Goal: Obtain resource: Download file/media

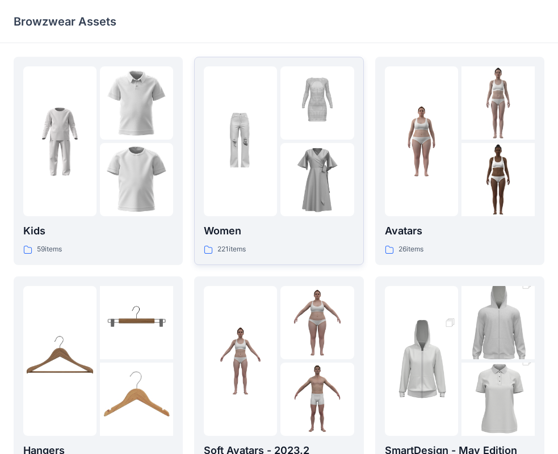
click at [290, 166] on img at bounding box center [317, 179] width 73 height 73
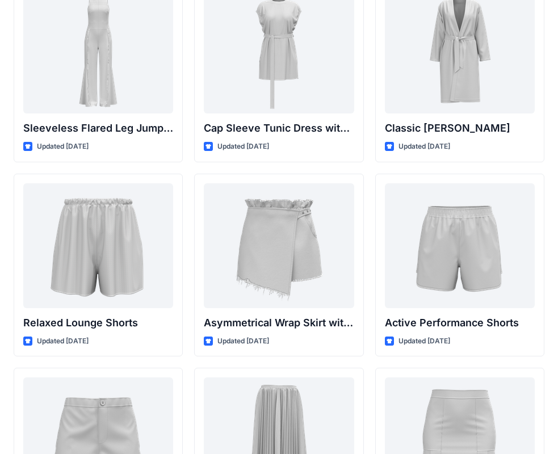
scroll to position [2641, 0]
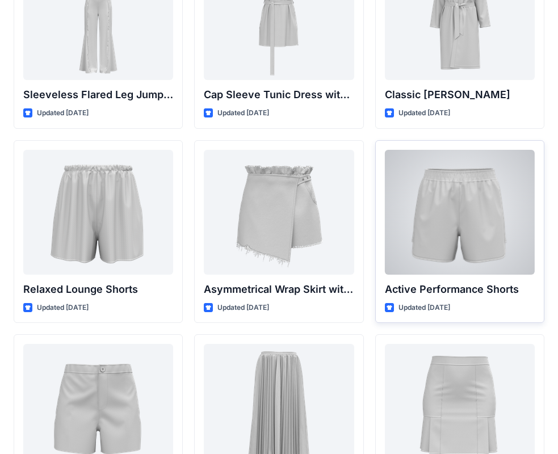
click at [448, 202] on div at bounding box center [460, 212] width 150 height 125
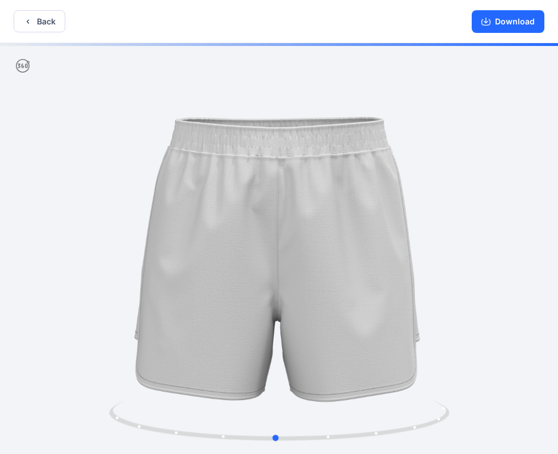
click at [359, 259] on div at bounding box center [279, 250] width 558 height 414
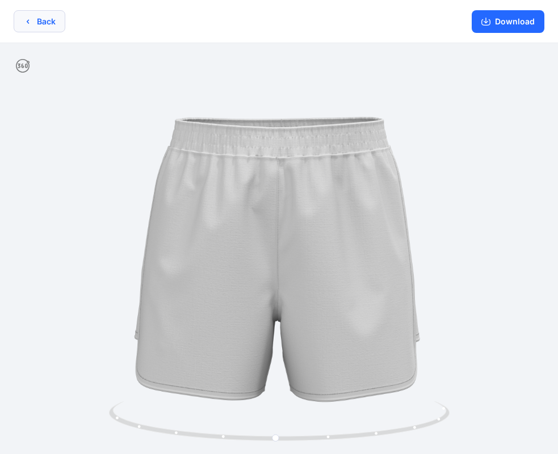
click at [49, 22] on button "Back" at bounding box center [40, 21] width 52 height 22
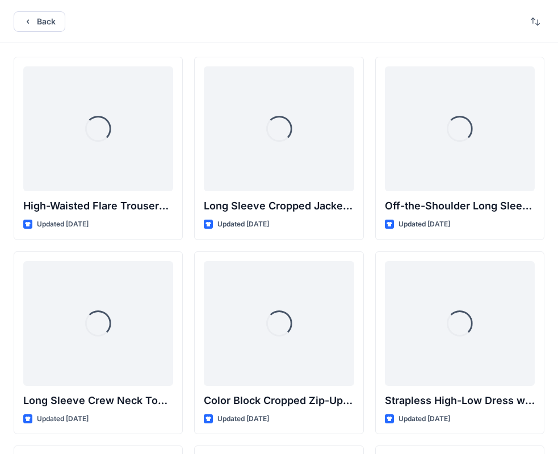
scroll to position [2641, 0]
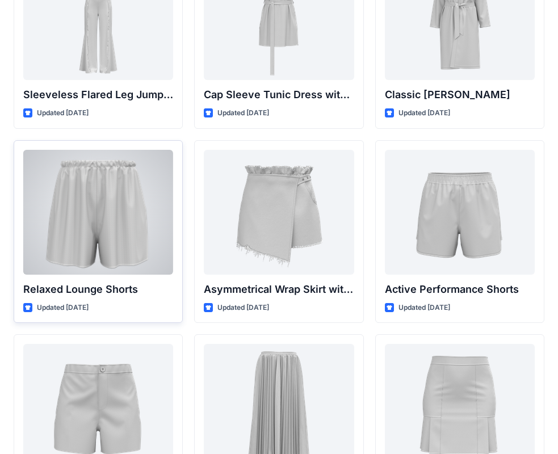
click at [130, 239] on div at bounding box center [98, 212] width 150 height 125
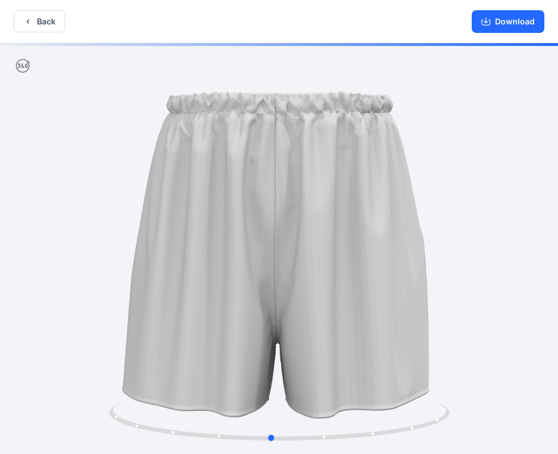
drag, startPoint x: 373, startPoint y: 242, endPoint x: 365, endPoint y: 241, distance: 8.0
click at [365, 241] on div at bounding box center [279, 250] width 558 height 414
click at [40, 17] on button "Back" at bounding box center [40, 21] width 52 height 22
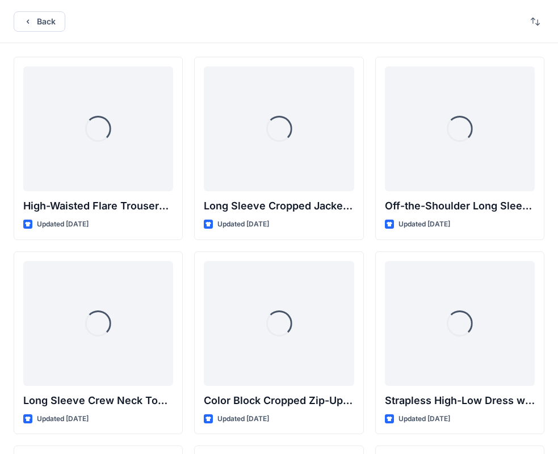
scroll to position [2641, 0]
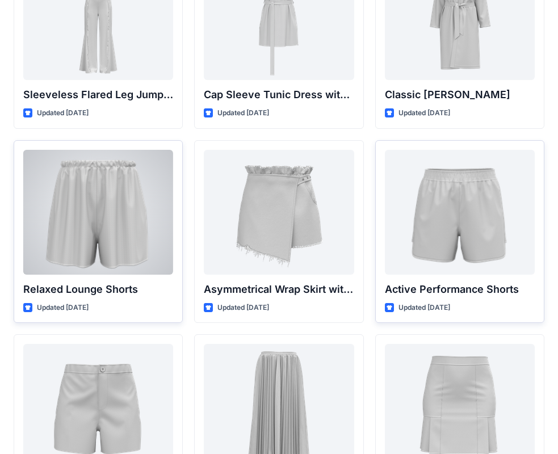
click at [122, 190] on div at bounding box center [98, 212] width 150 height 125
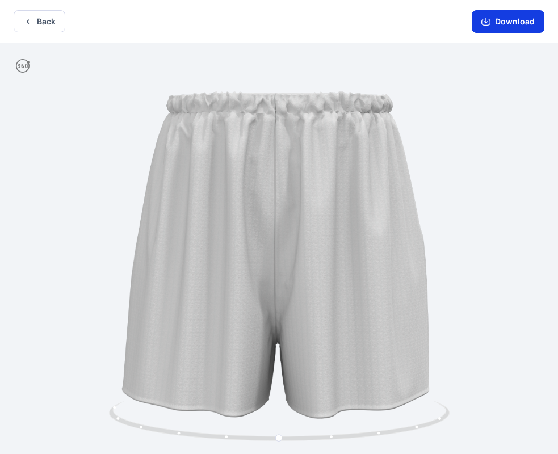
click at [522, 20] on button "Download" at bounding box center [508, 21] width 73 height 23
click at [50, 23] on button "Back" at bounding box center [40, 21] width 52 height 22
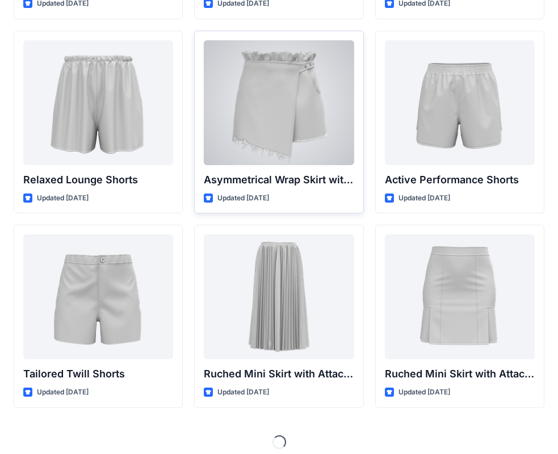
scroll to position [2759, 0]
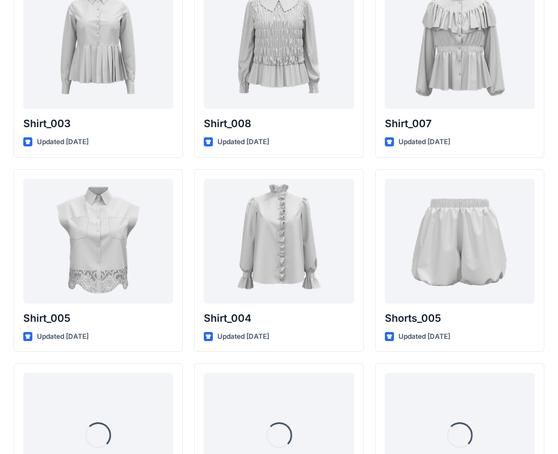
scroll to position [5225, 0]
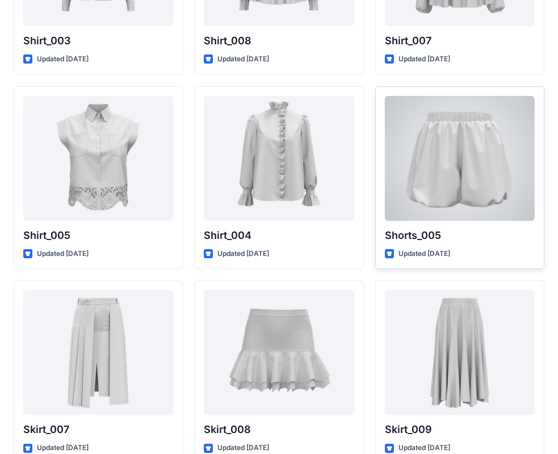
click at [423, 177] on div at bounding box center [460, 158] width 150 height 125
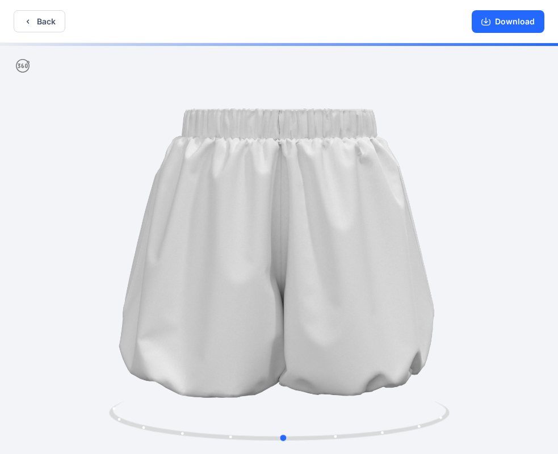
drag, startPoint x: 379, startPoint y: 237, endPoint x: 384, endPoint y: 232, distance: 6.8
click at [384, 232] on div at bounding box center [279, 250] width 558 height 414
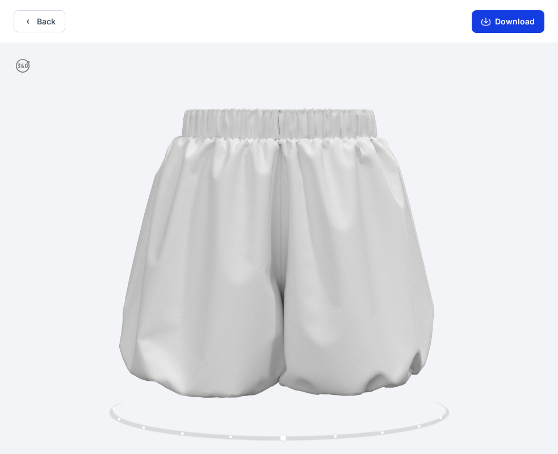
click at [524, 18] on button "Download" at bounding box center [508, 21] width 73 height 23
click at [45, 21] on button "Back" at bounding box center [40, 21] width 52 height 22
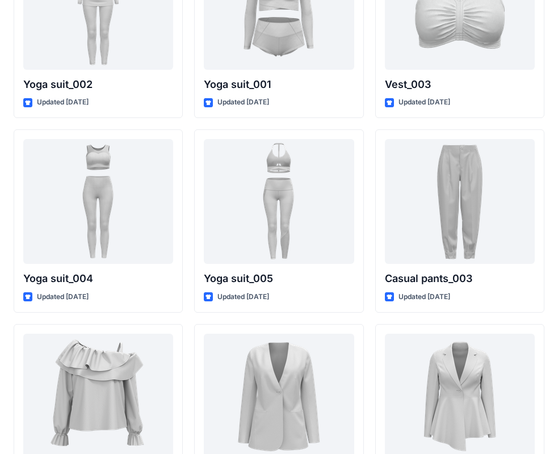
scroll to position [6348, 0]
